Goal: Task Accomplishment & Management: Manage account settings

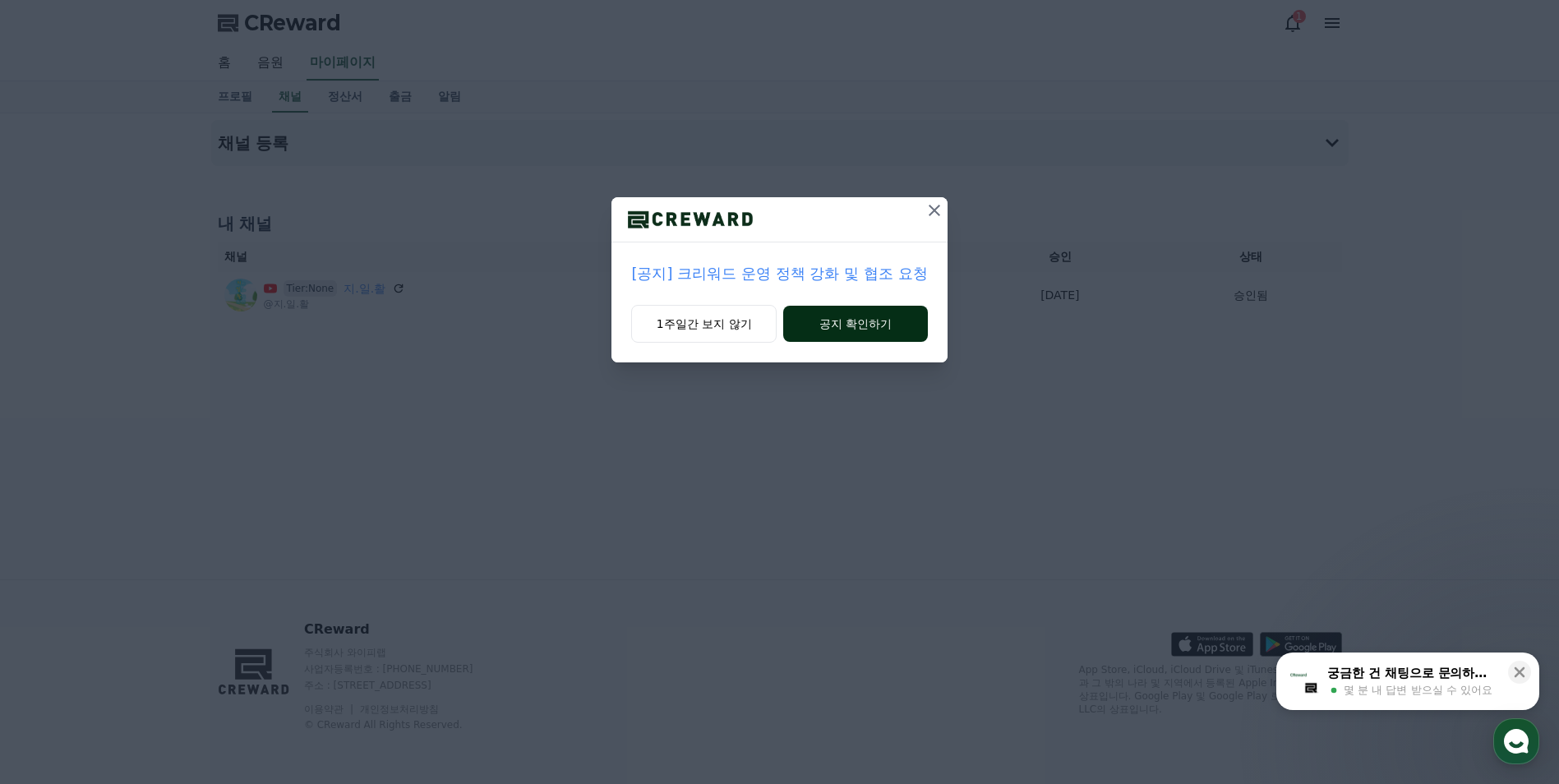
click at [892, 329] on button "공지 확인하기" at bounding box center [855, 323] width 144 height 36
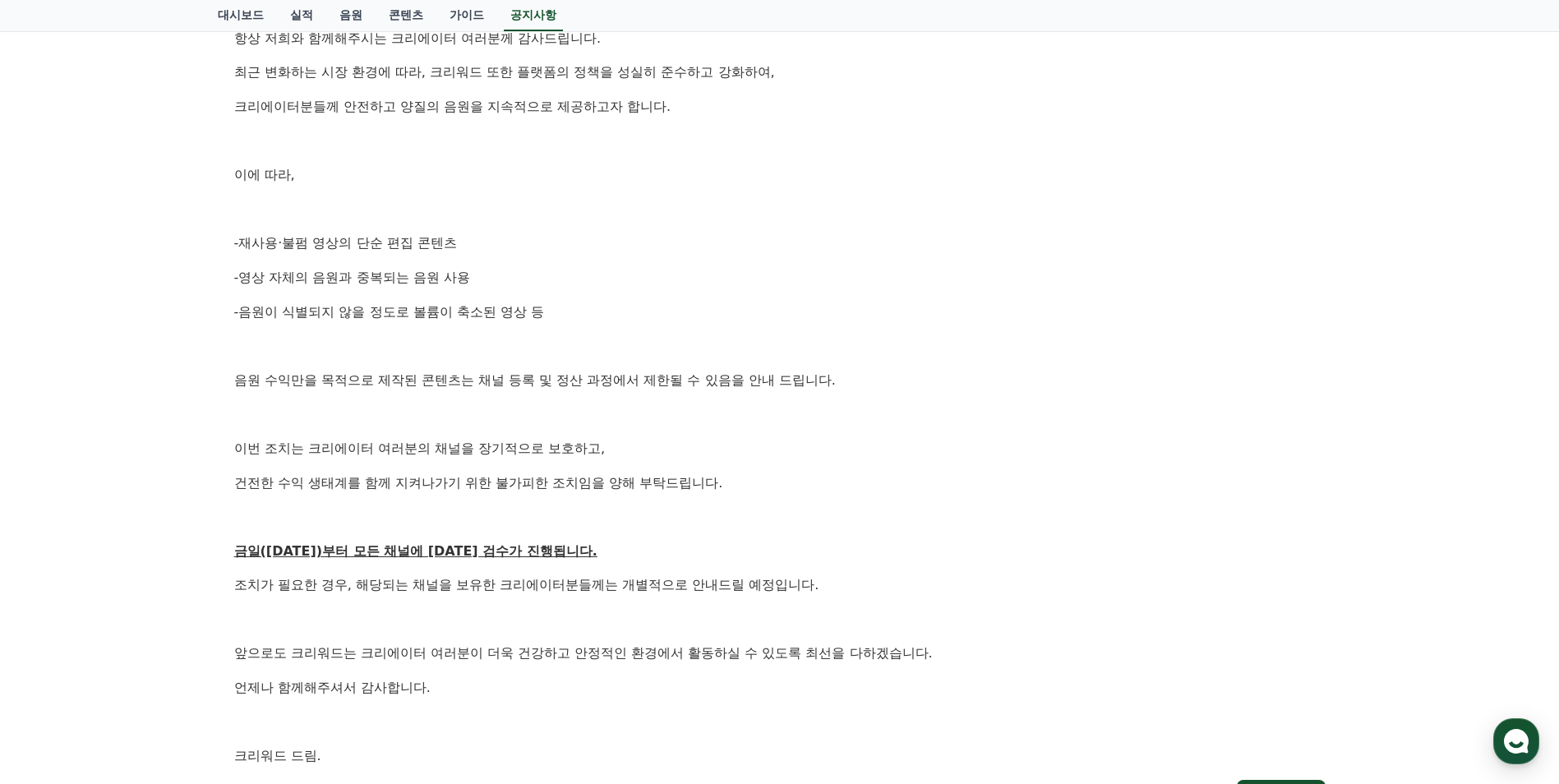
scroll to position [164, 0]
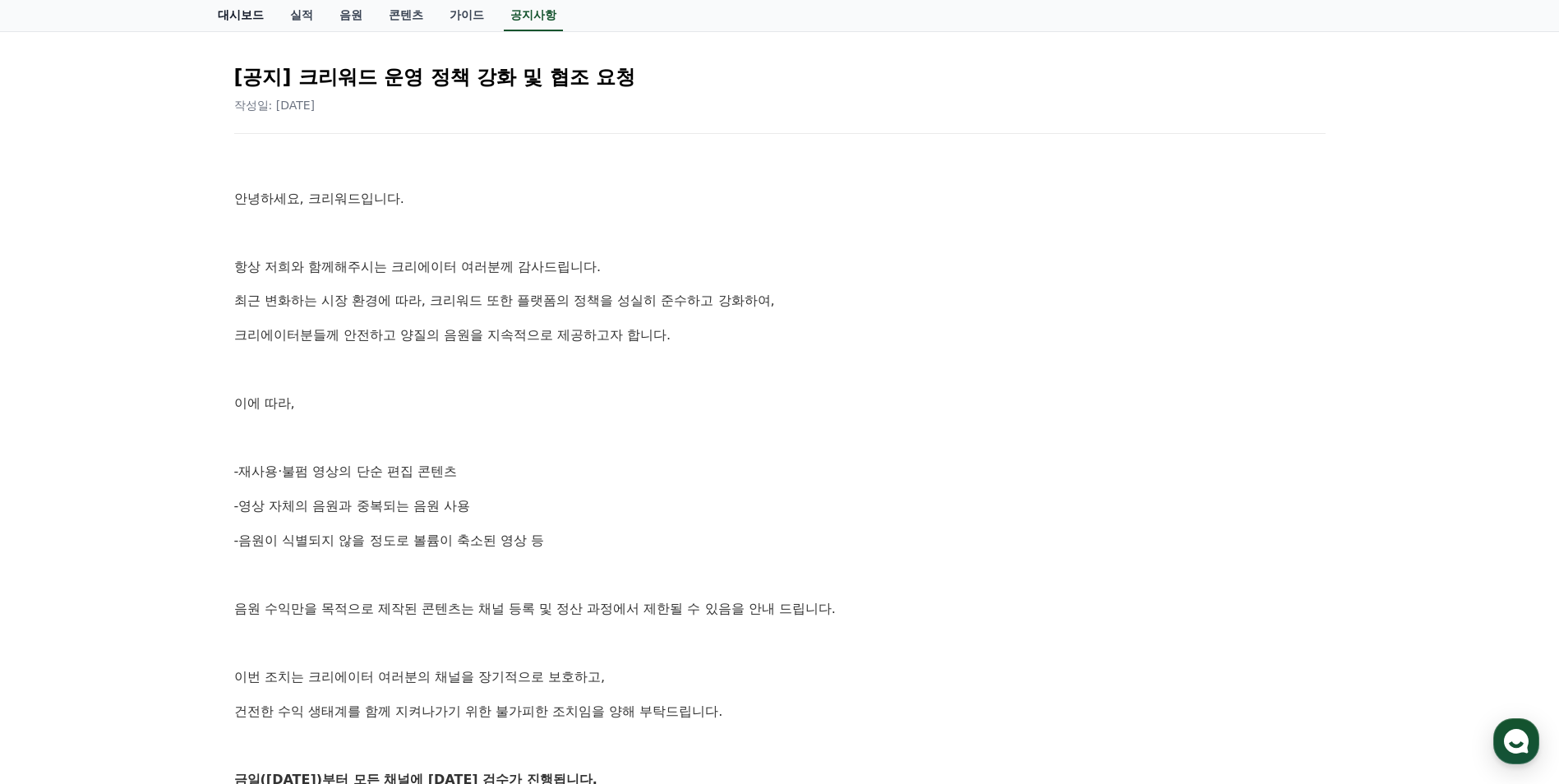
click at [259, 10] on link "대시보드" at bounding box center [241, 15] width 73 height 31
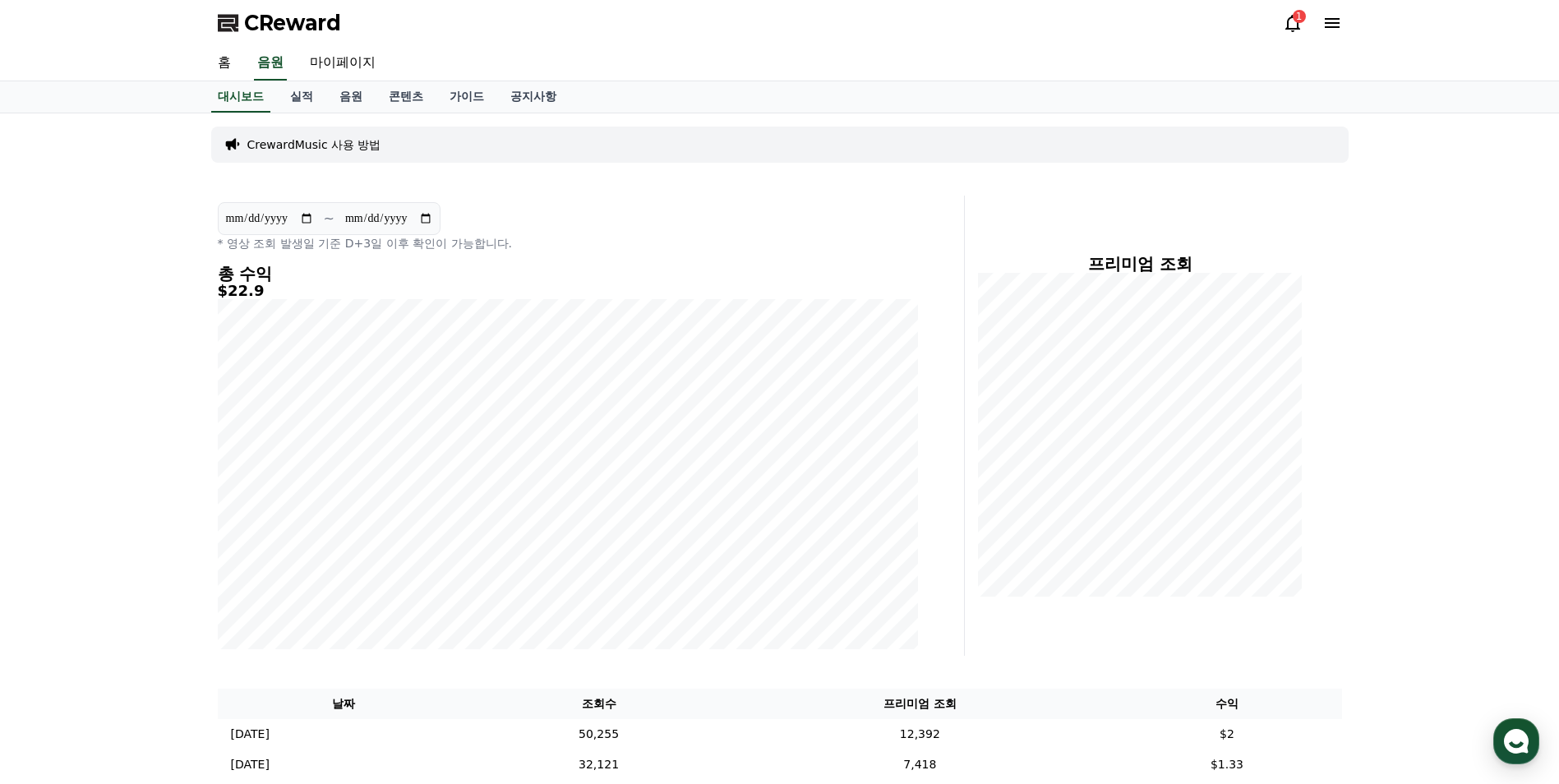
click at [1300, 17] on div "1" at bounding box center [1299, 17] width 14 height 14
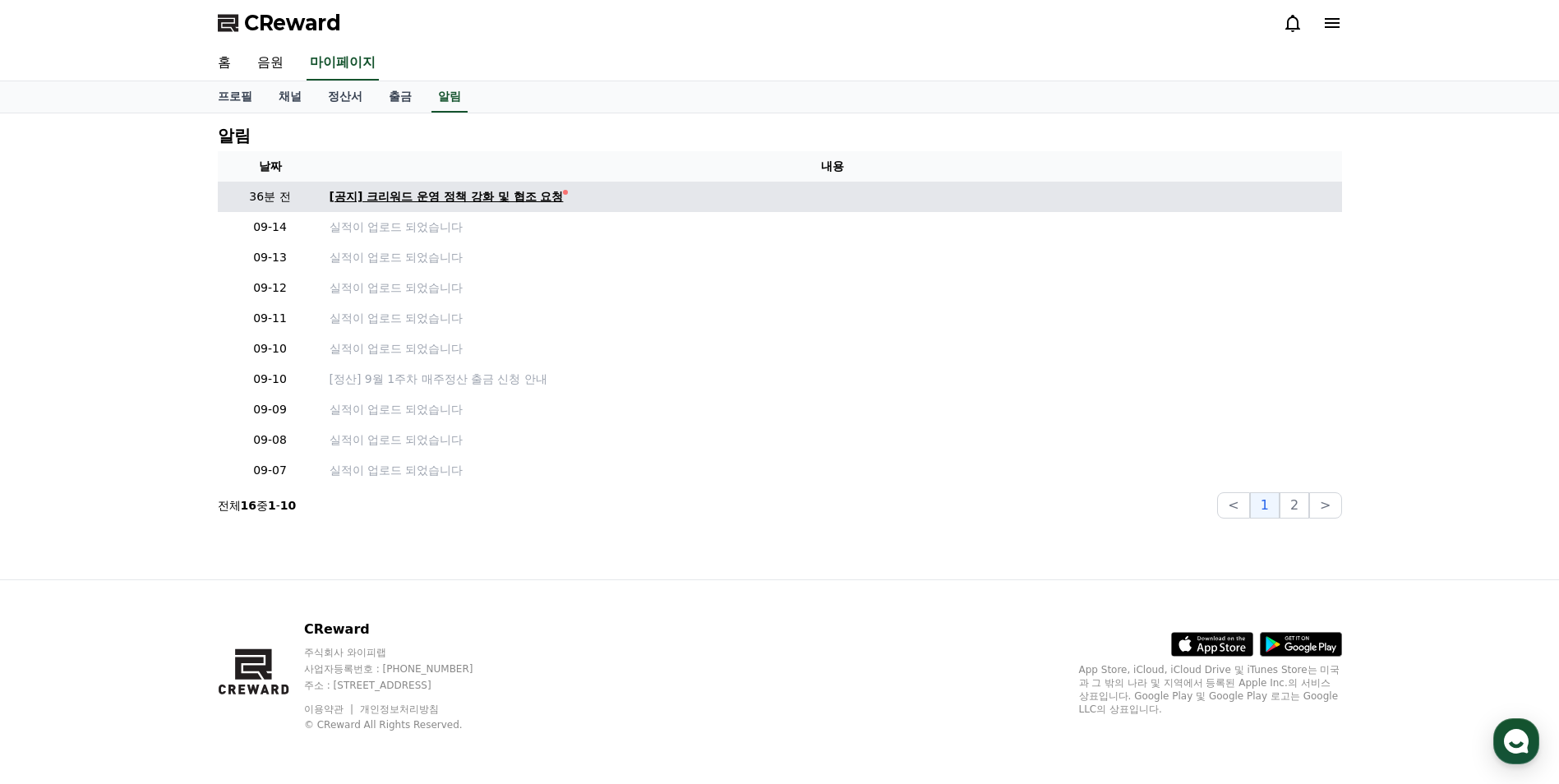
click at [447, 197] on div "[공지] 크리워드 운영 정책 강화 및 협조 요청" at bounding box center [447, 196] width 234 height 17
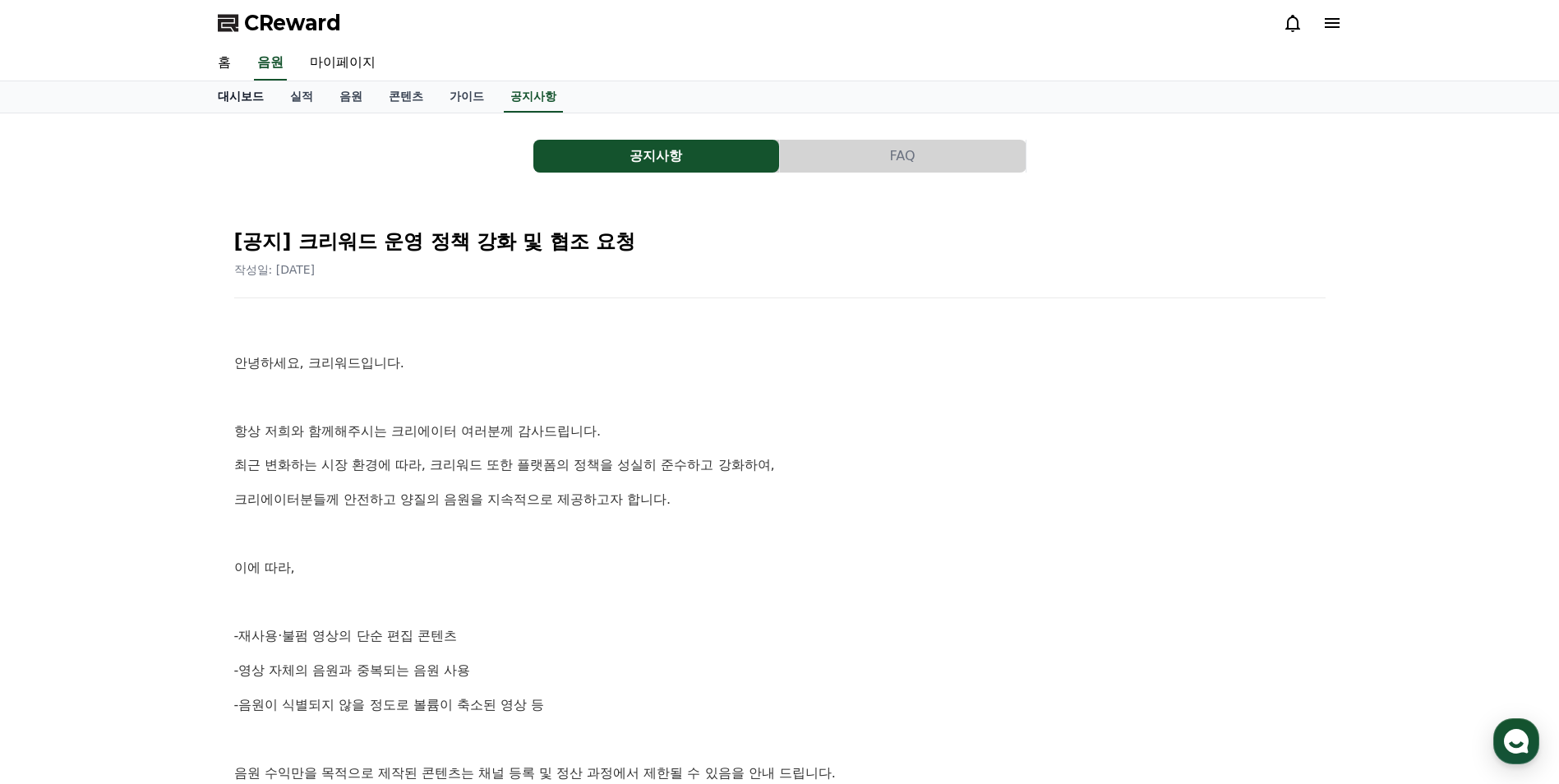
click at [246, 93] on link "대시보드" at bounding box center [241, 96] width 73 height 31
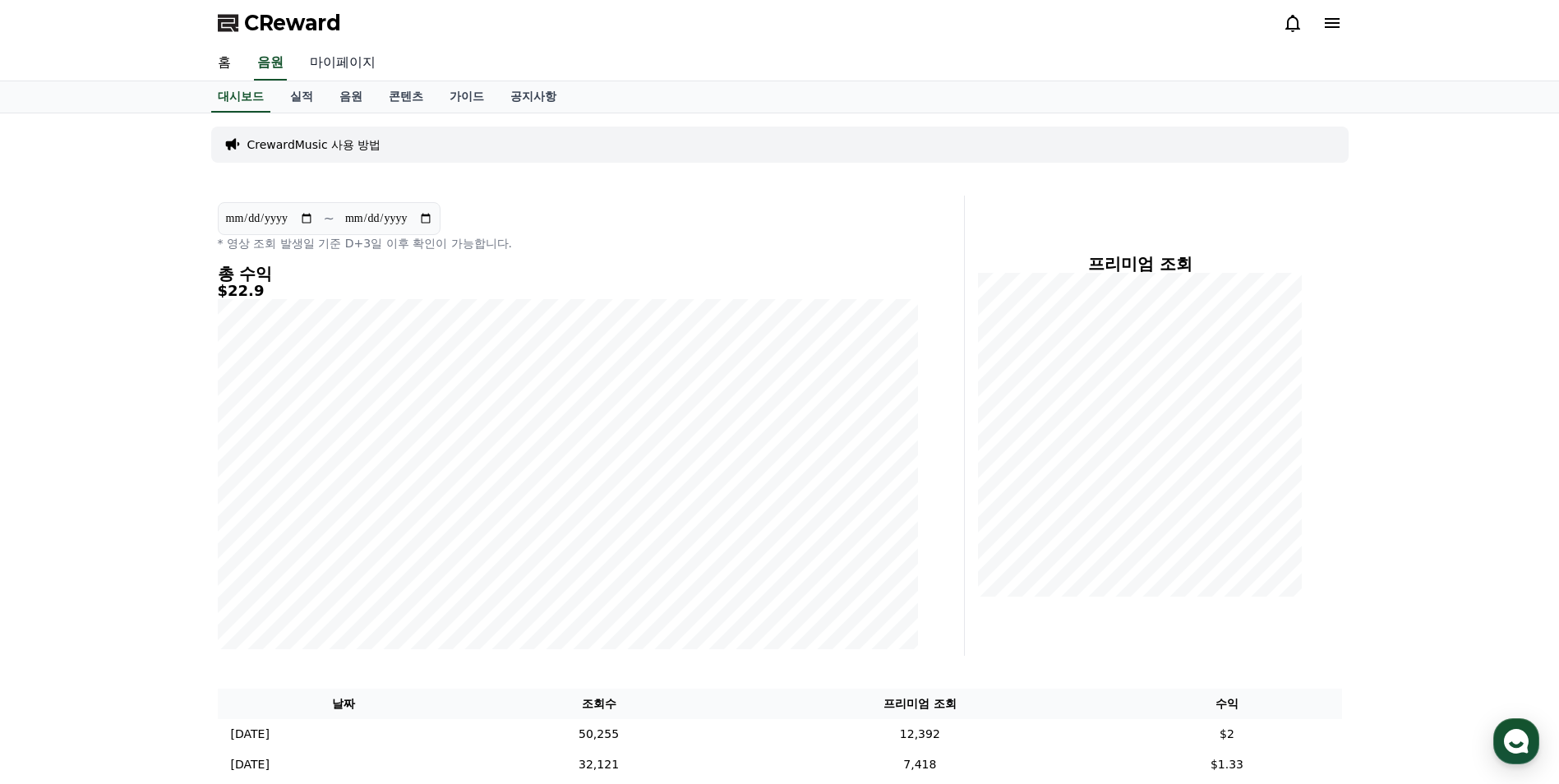
click at [350, 56] on link "마이페이지" at bounding box center [343, 63] width 92 height 35
select select "**********"
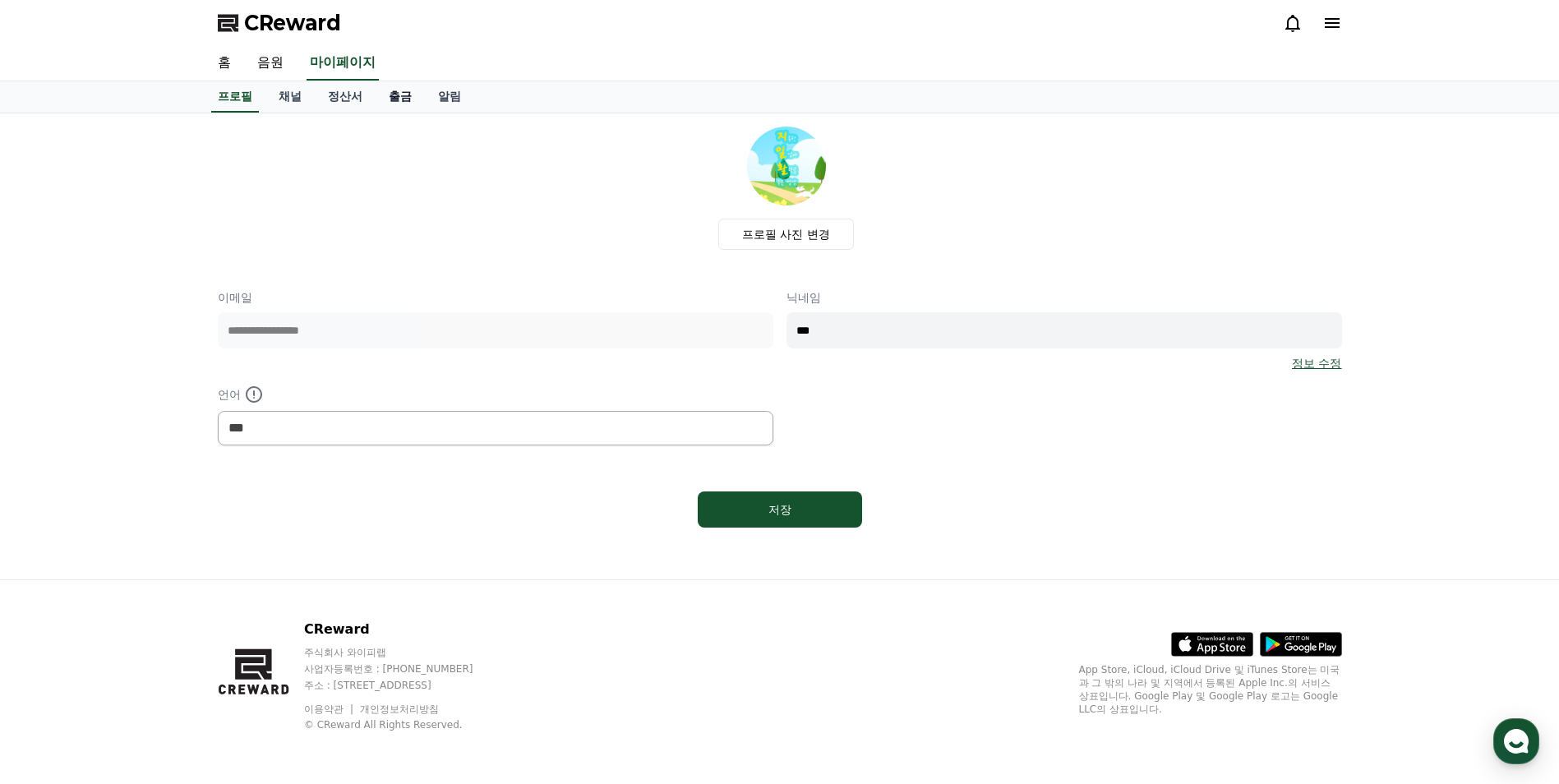
click at [405, 104] on link "출금" at bounding box center [400, 96] width 49 height 31
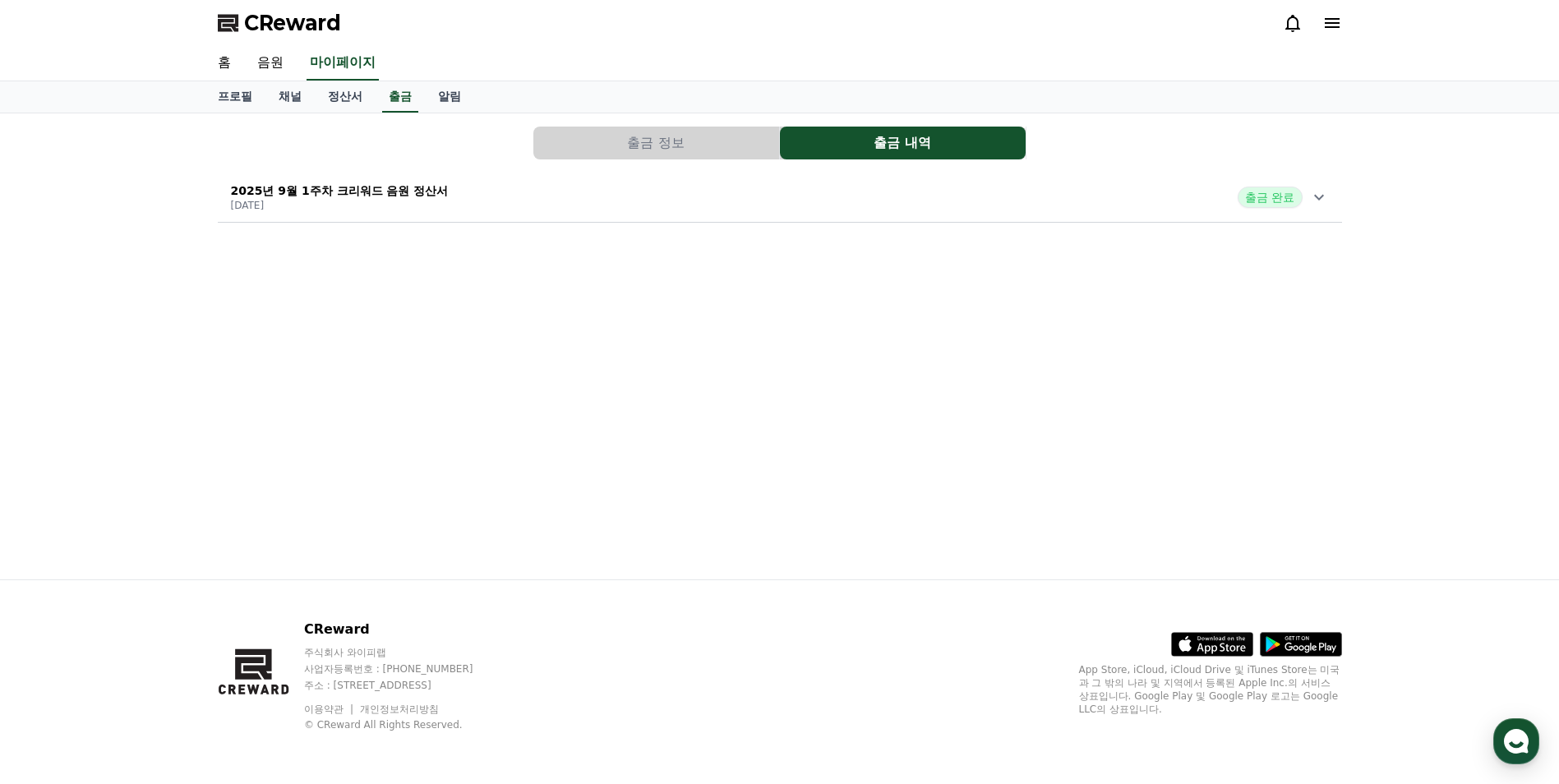
click at [1316, 197] on icon at bounding box center [1320, 197] width 10 height 6
